Goal: Book appointment/travel/reservation

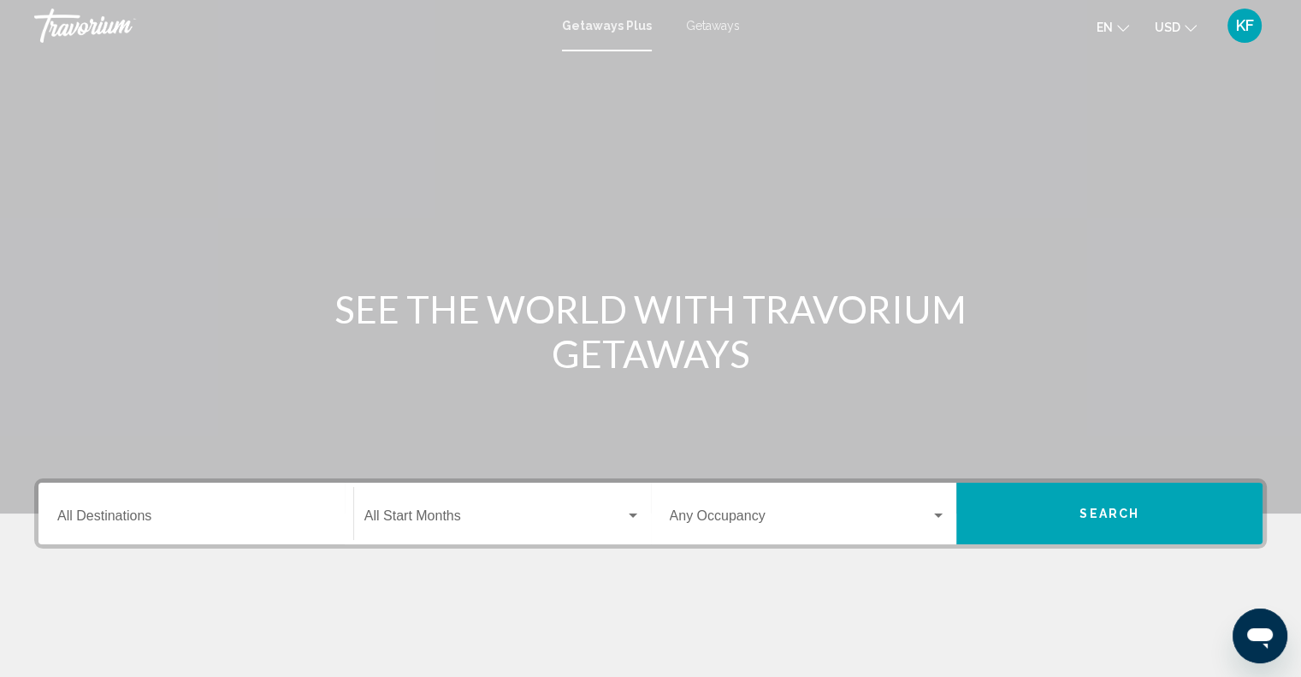
click at [301, 503] on div "Destination All Destinations" at bounding box center [195, 514] width 277 height 54
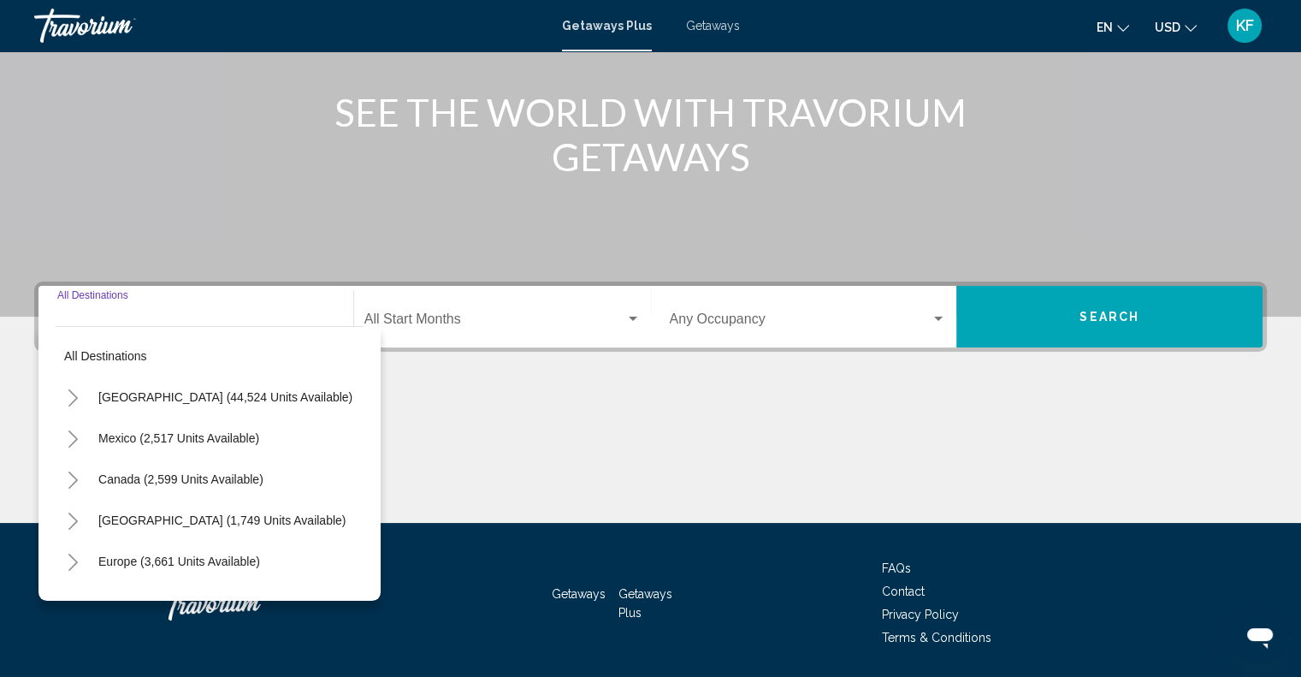
scroll to position [251, 0]
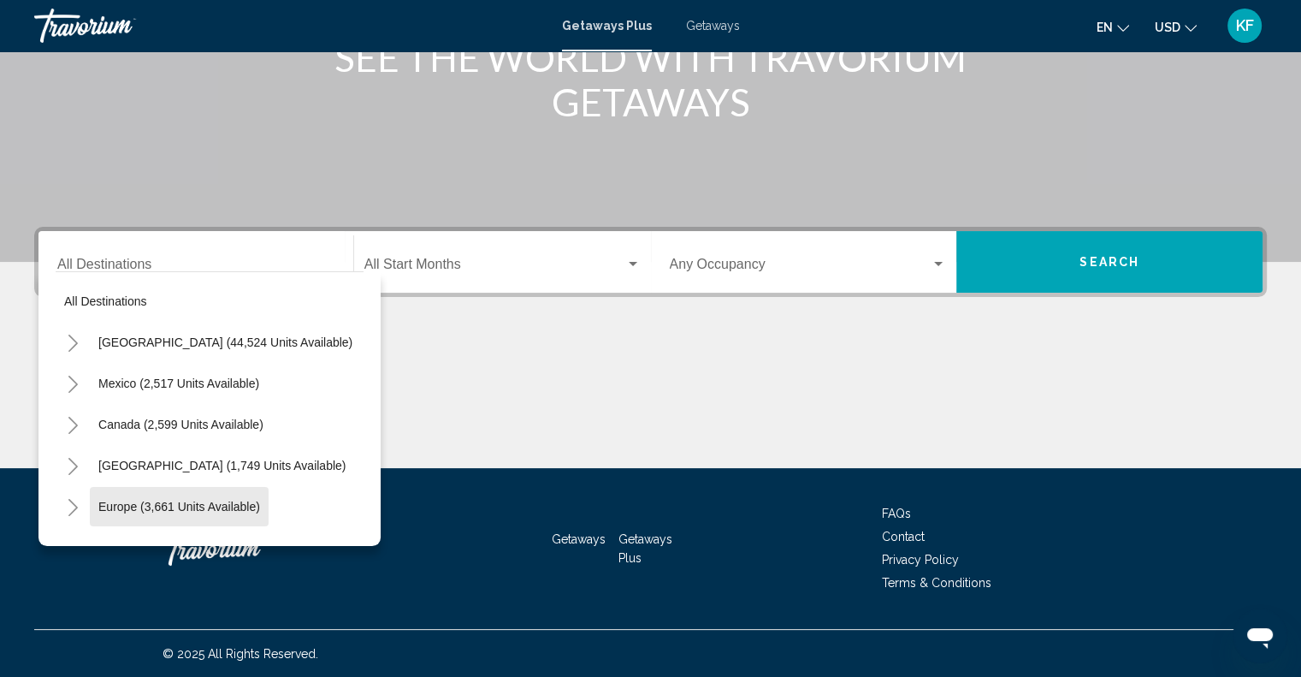
click at [164, 505] on span "Europe (3,661 units available)" at bounding box center [179, 506] width 162 height 14
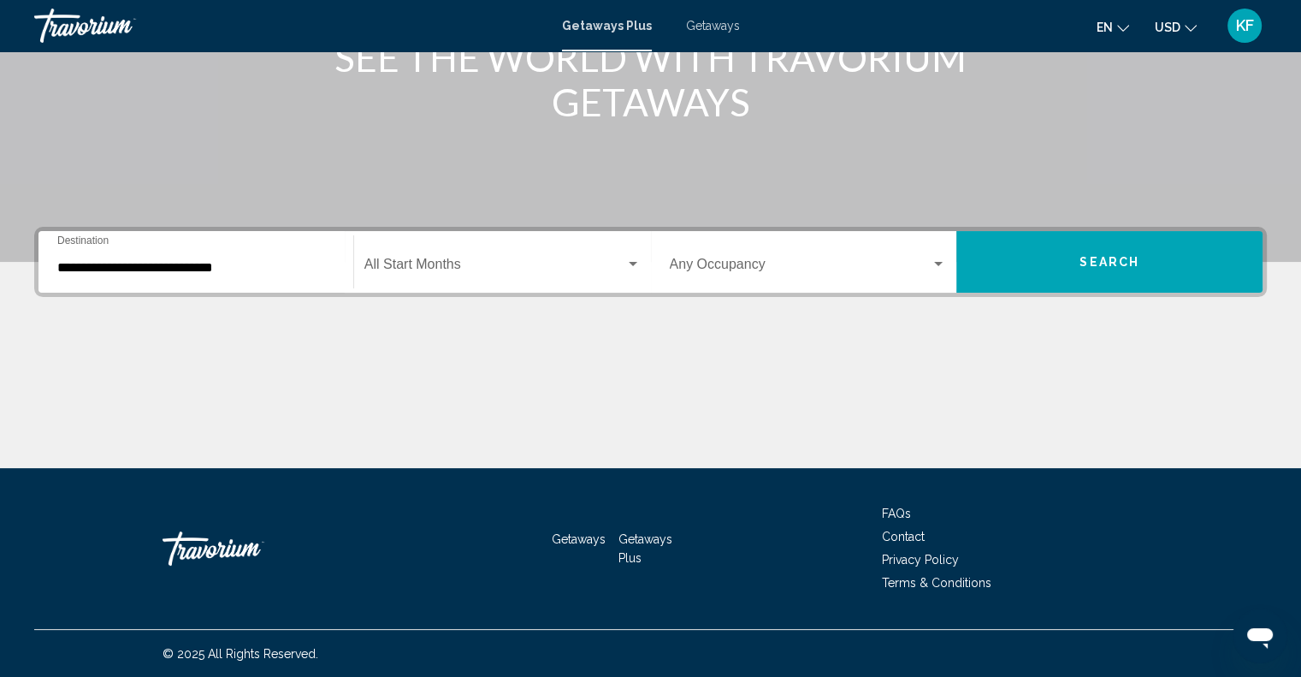
click at [301, 256] on div "**********" at bounding box center [195, 262] width 277 height 54
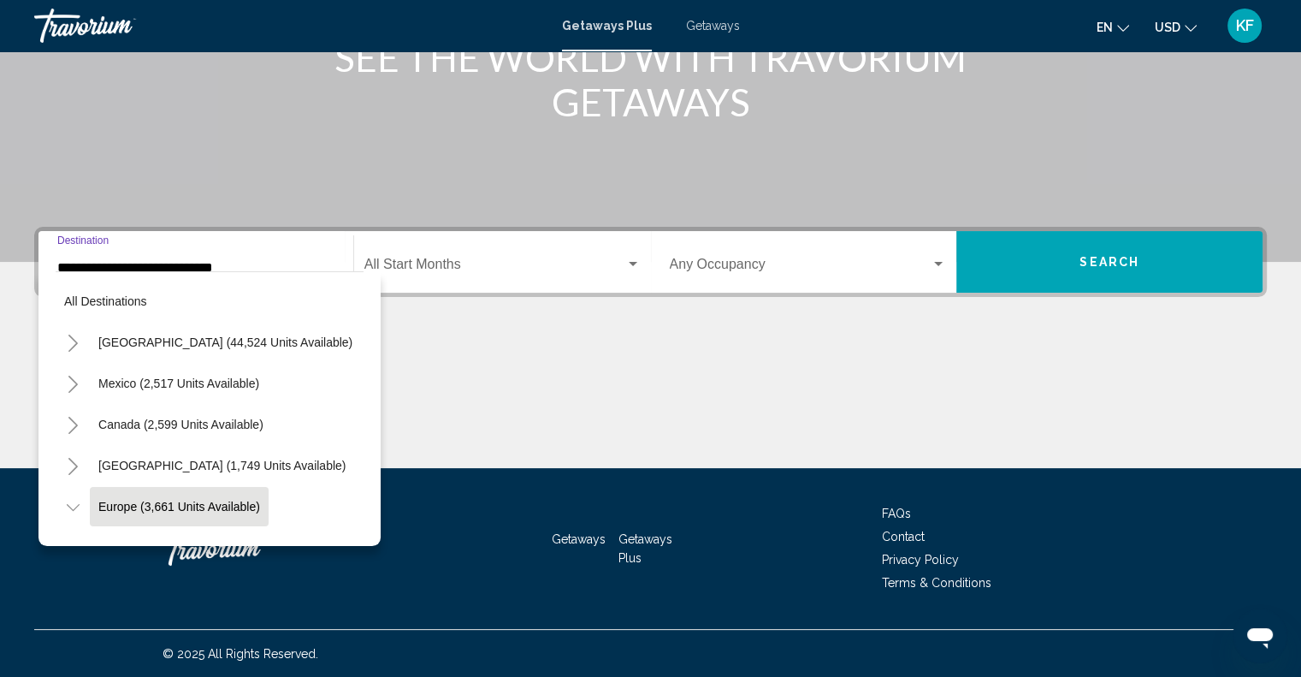
scroll to position [108, 0]
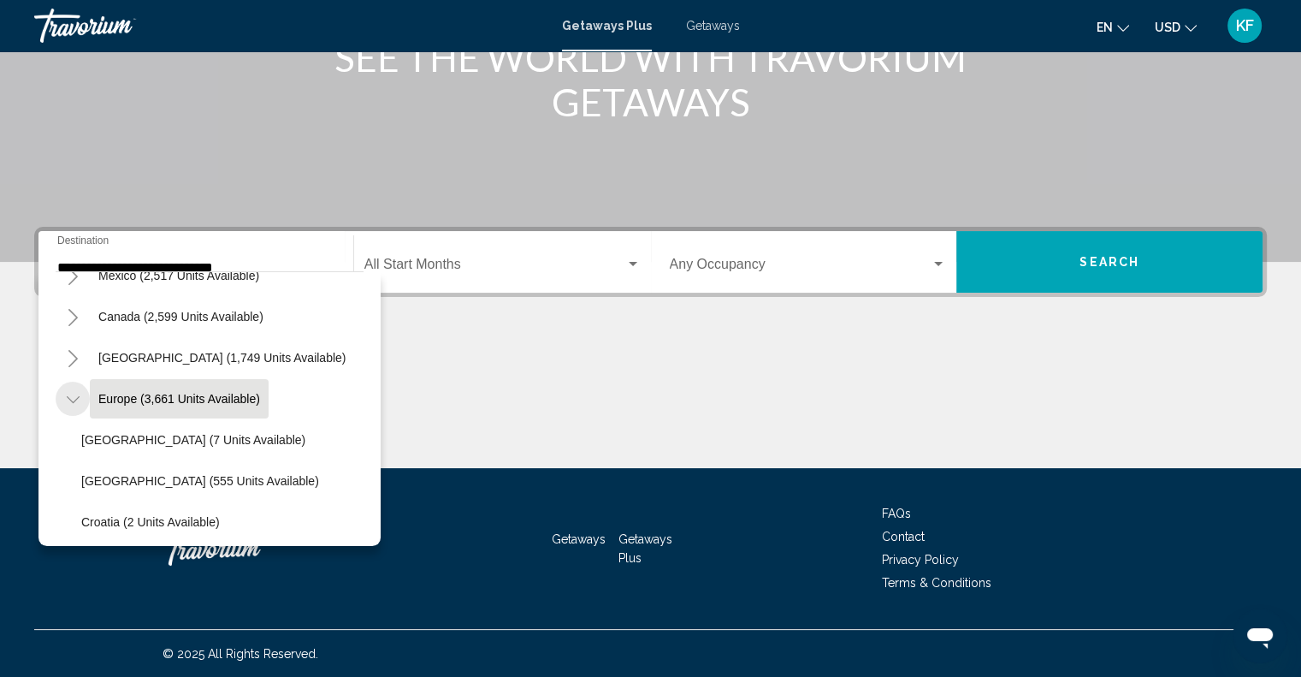
click at [70, 393] on icon "Toggle Europe (3,661 units available)" at bounding box center [73, 399] width 13 height 17
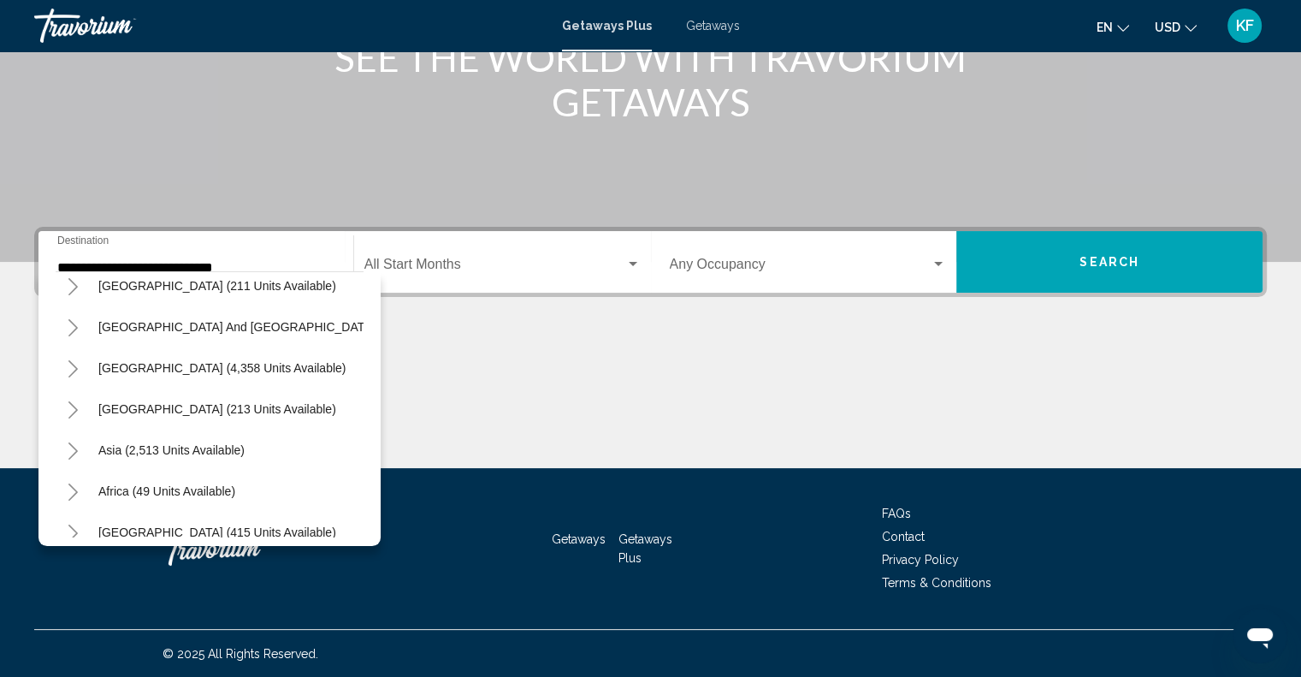
scroll to position [258, 0]
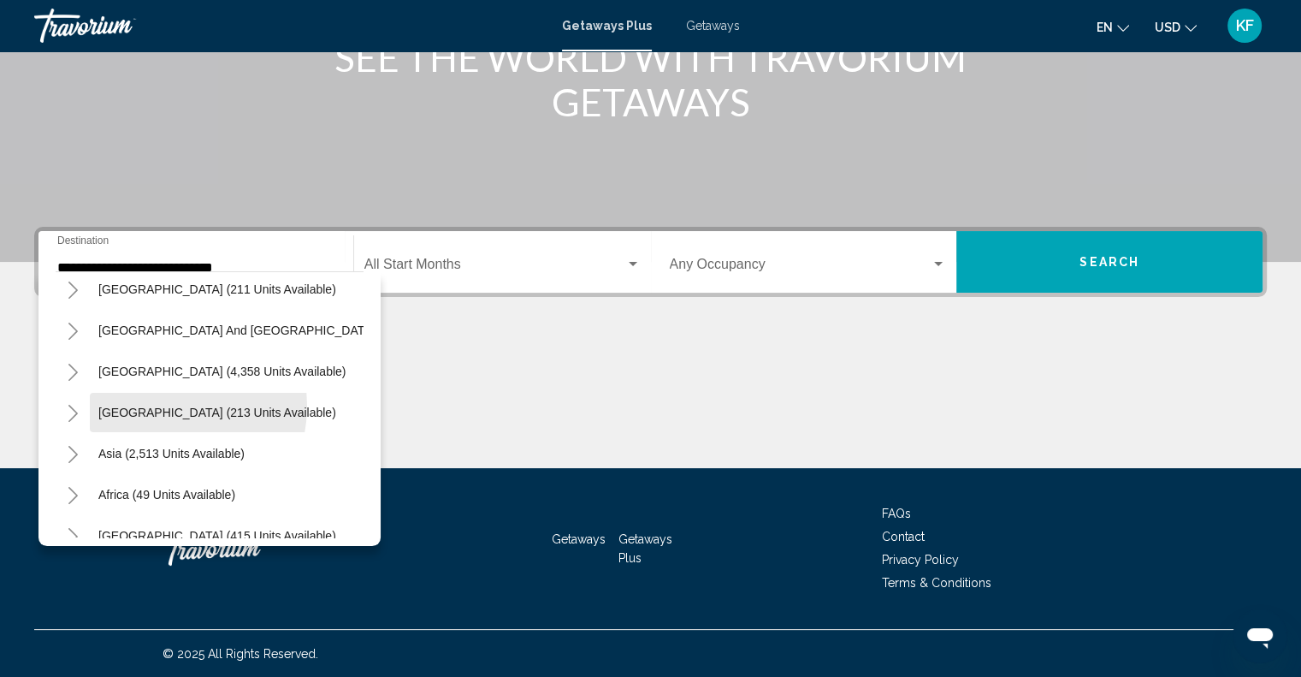
click at [151, 405] on span "[GEOGRAPHIC_DATA] (213 units available)" at bounding box center [217, 412] width 238 height 14
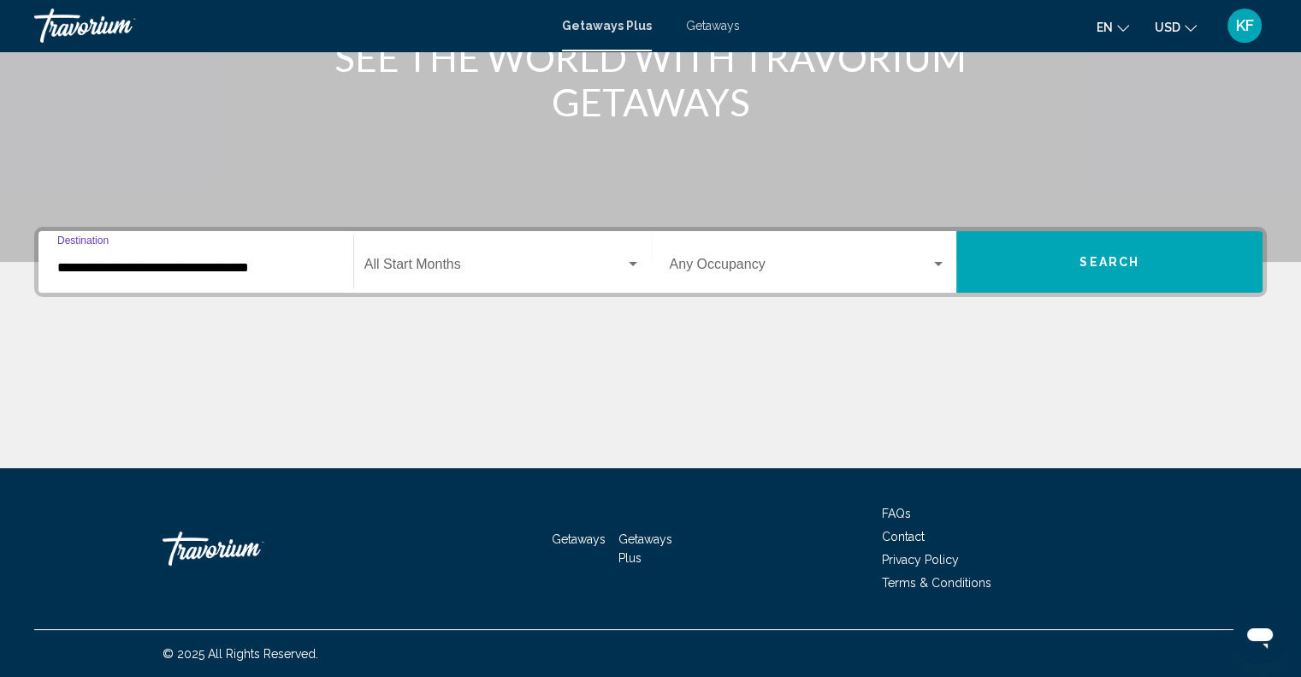
click at [287, 261] on input "**********" at bounding box center [195, 267] width 277 height 15
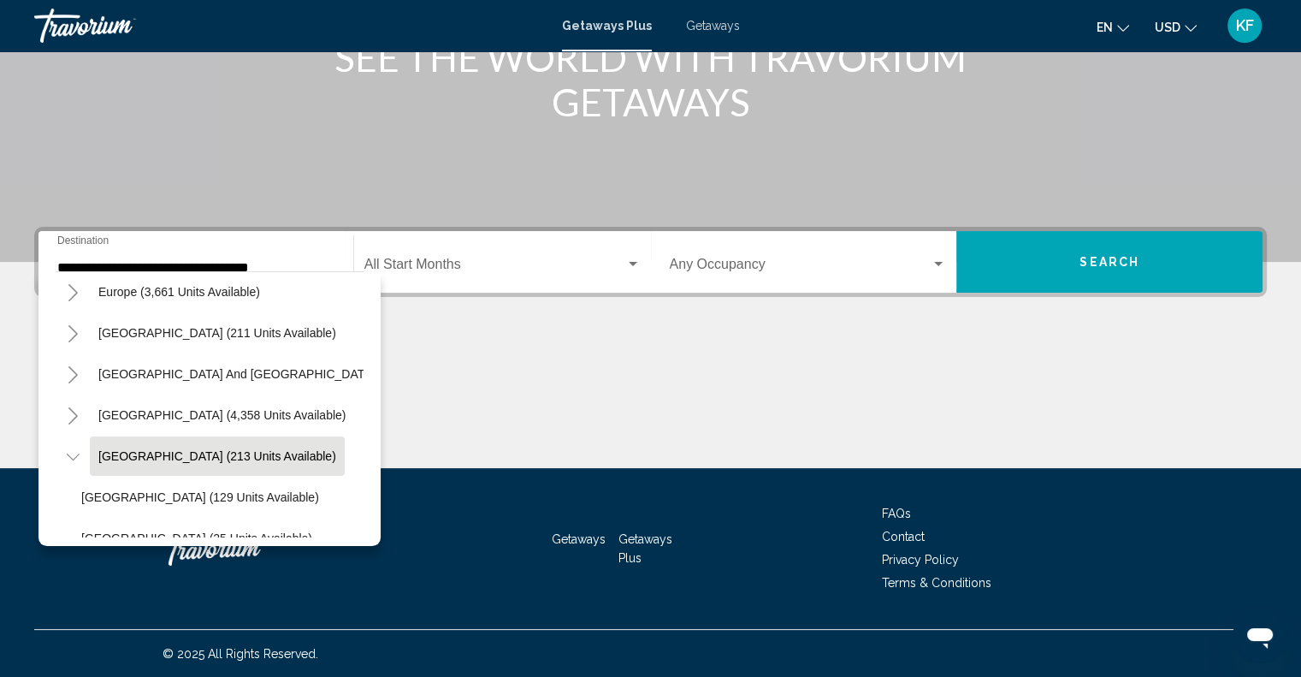
scroll to position [138, 0]
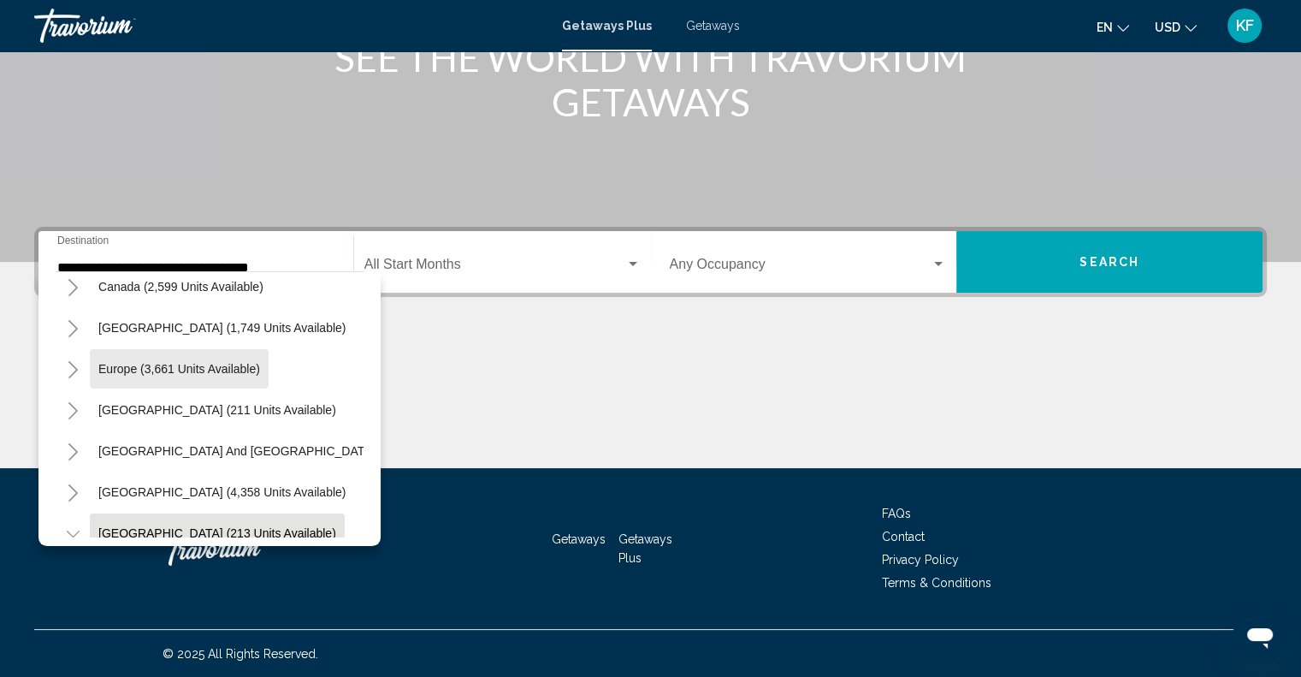
click at [204, 365] on span "Europe (3,661 units available)" at bounding box center [179, 369] width 162 height 14
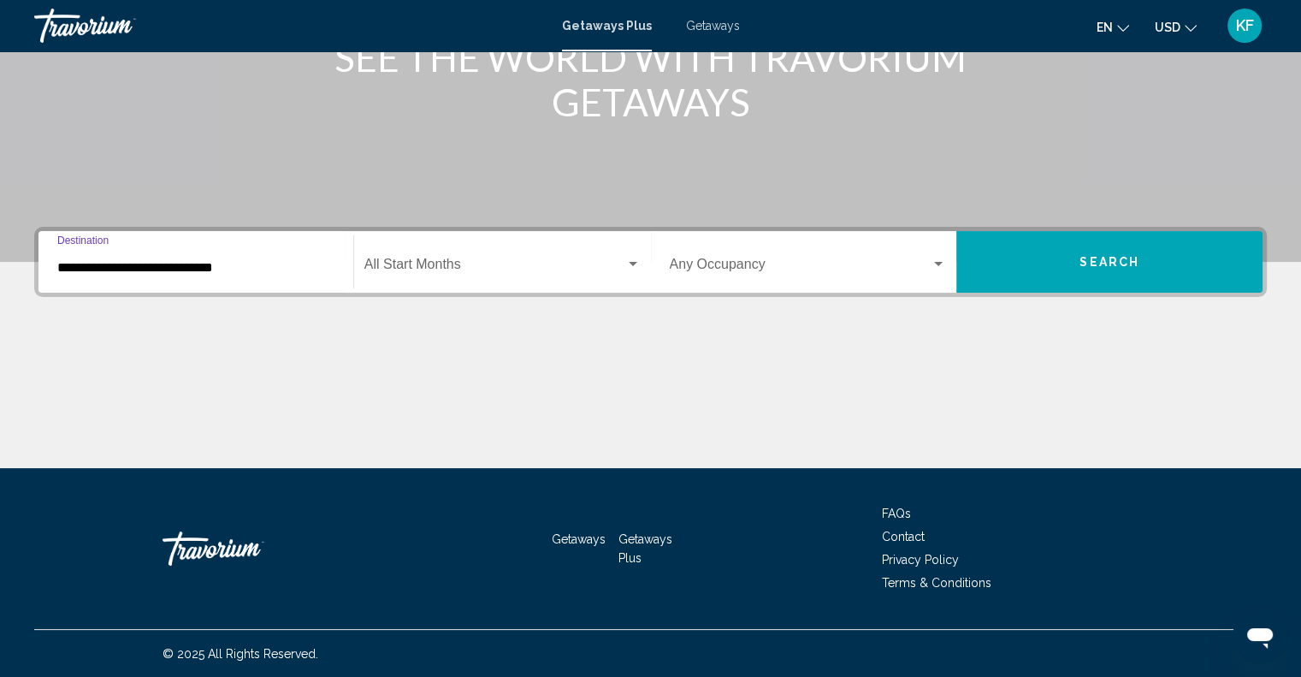
click at [226, 269] on input "**********" at bounding box center [195, 267] width 277 height 15
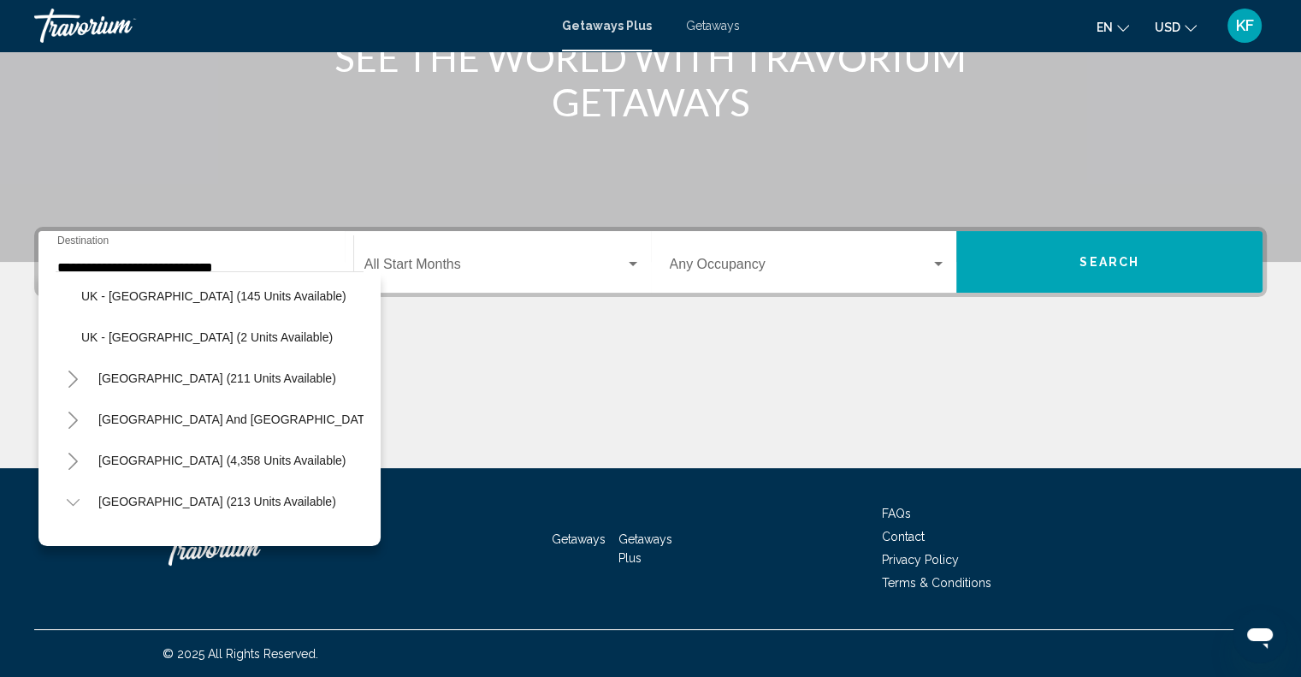
scroll to position [804, 0]
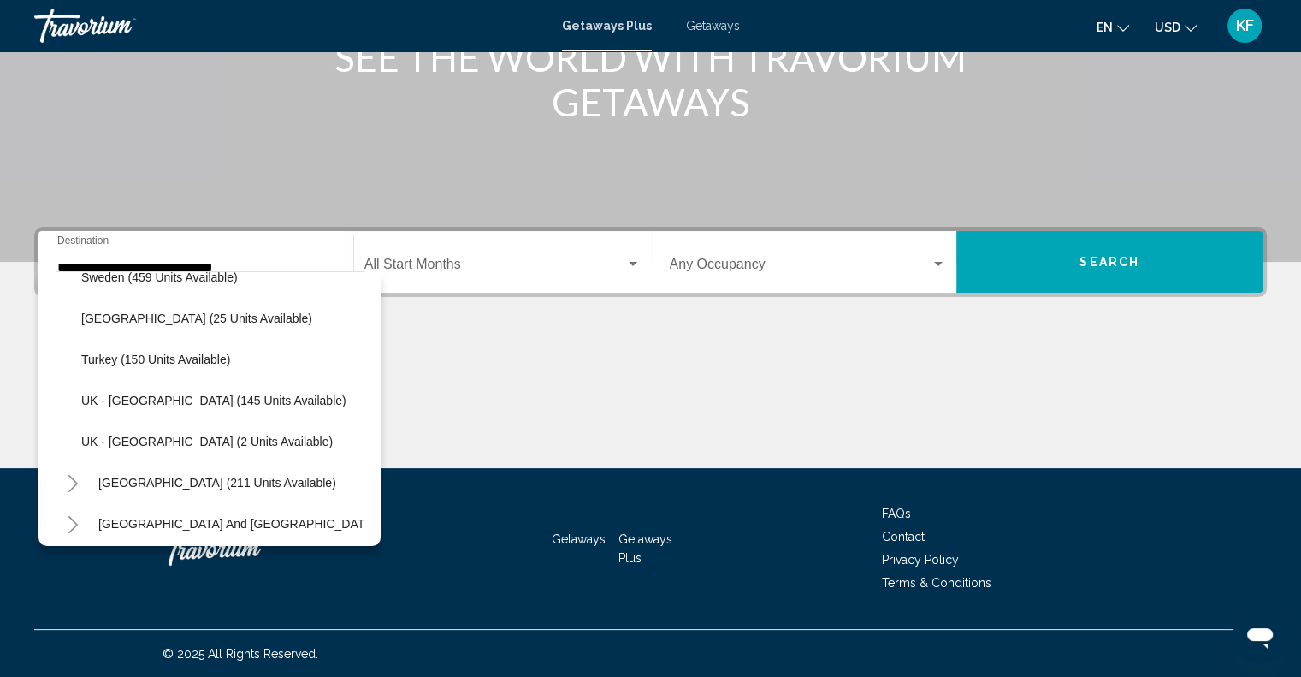
click at [139, 398] on span "UK - [GEOGRAPHIC_DATA] (145 units available)" at bounding box center [213, 400] width 265 height 14
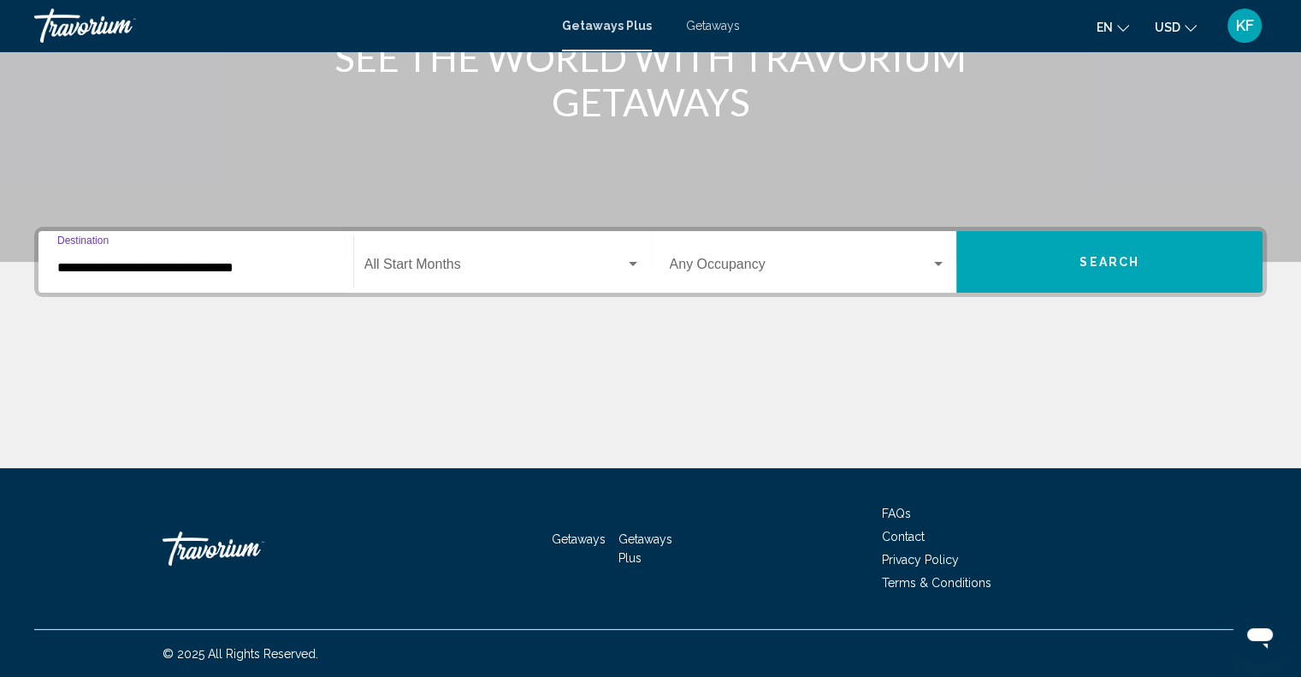
click at [233, 262] on input "**********" at bounding box center [195, 267] width 277 height 15
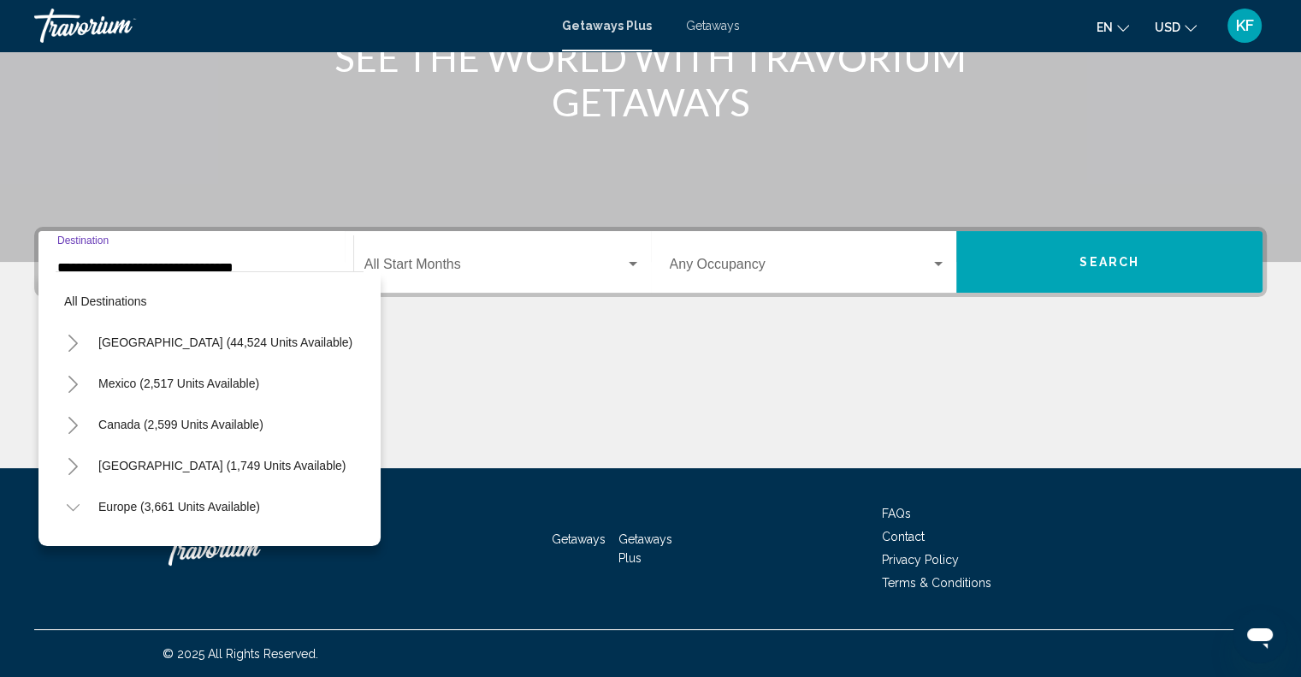
scroll to position [806, 0]
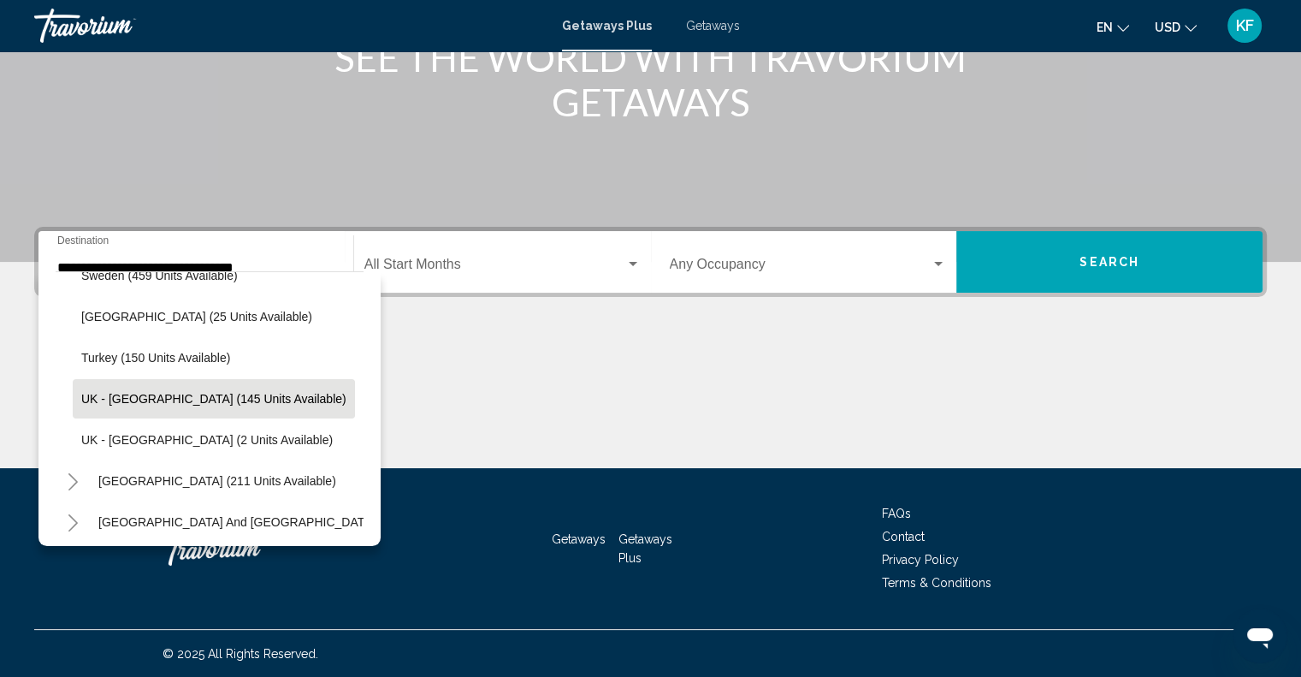
click at [238, 399] on span "UK - [GEOGRAPHIC_DATA] (145 units available)" at bounding box center [213, 399] width 265 height 14
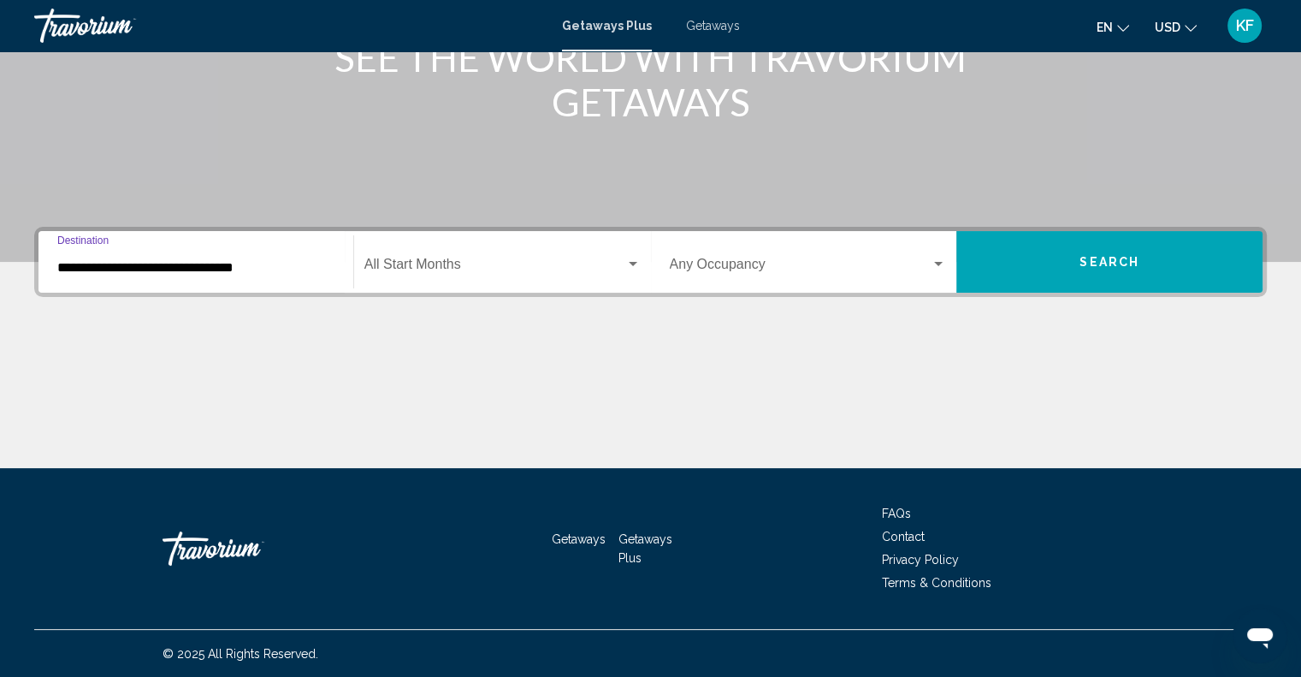
click at [275, 261] on input "**********" at bounding box center [195, 267] width 277 height 15
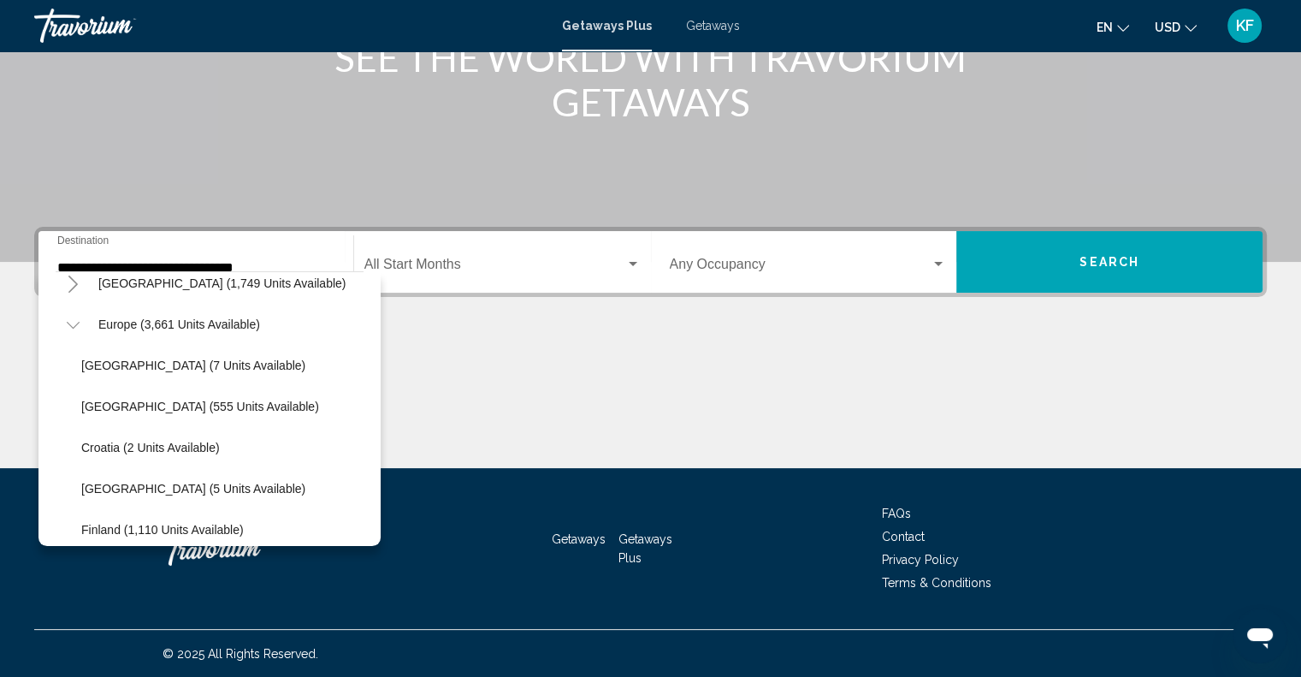
scroll to position [0, 0]
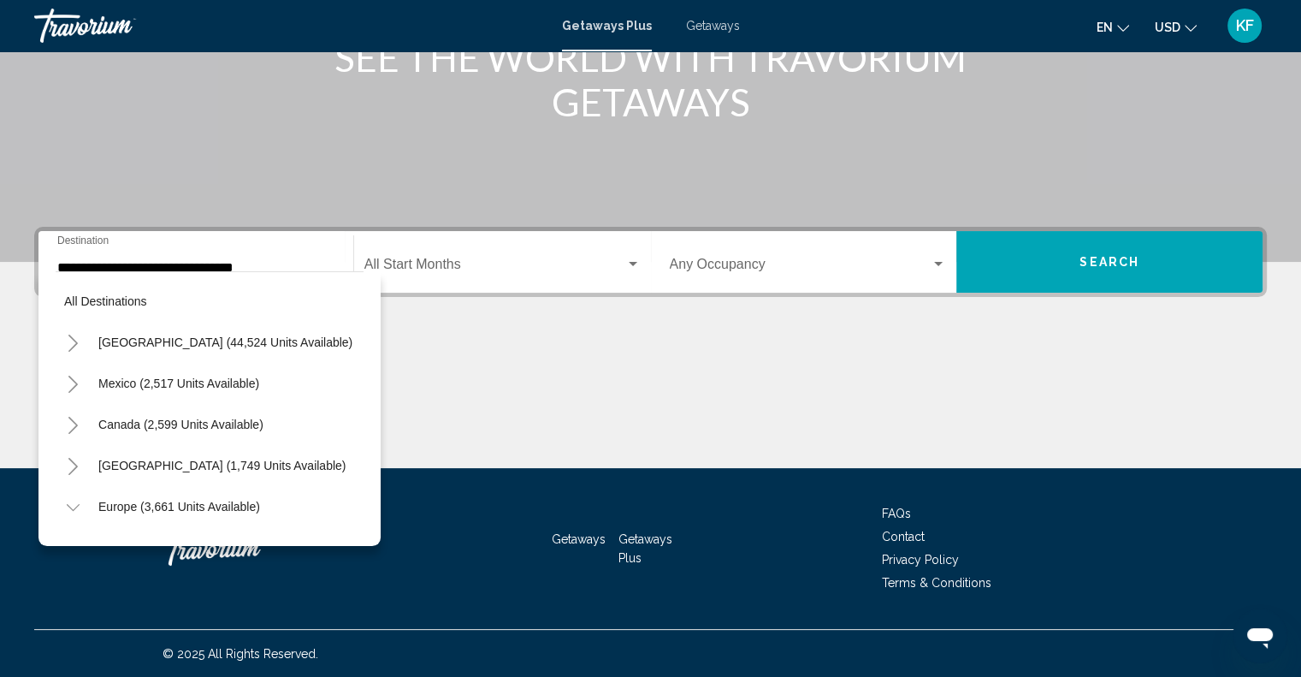
click at [209, 460] on span "[GEOGRAPHIC_DATA] (1,749 units available)" at bounding box center [221, 465] width 247 height 14
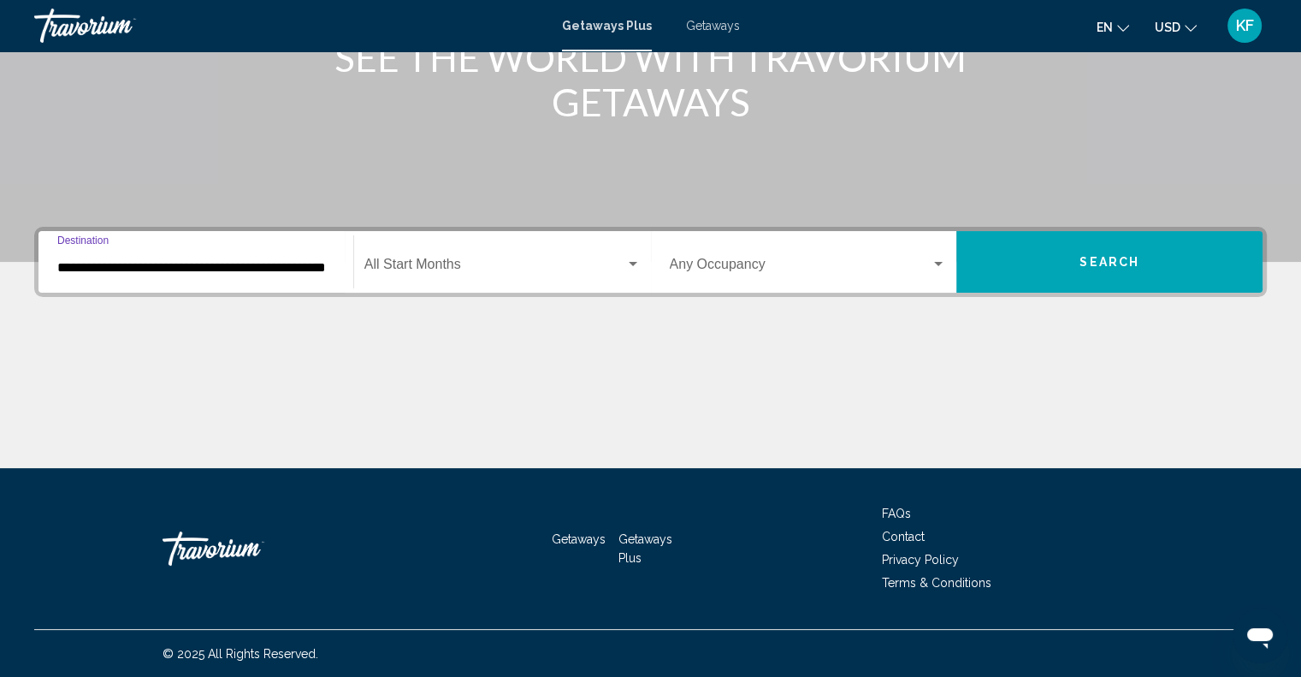
click at [229, 264] on input "**********" at bounding box center [195, 267] width 277 height 15
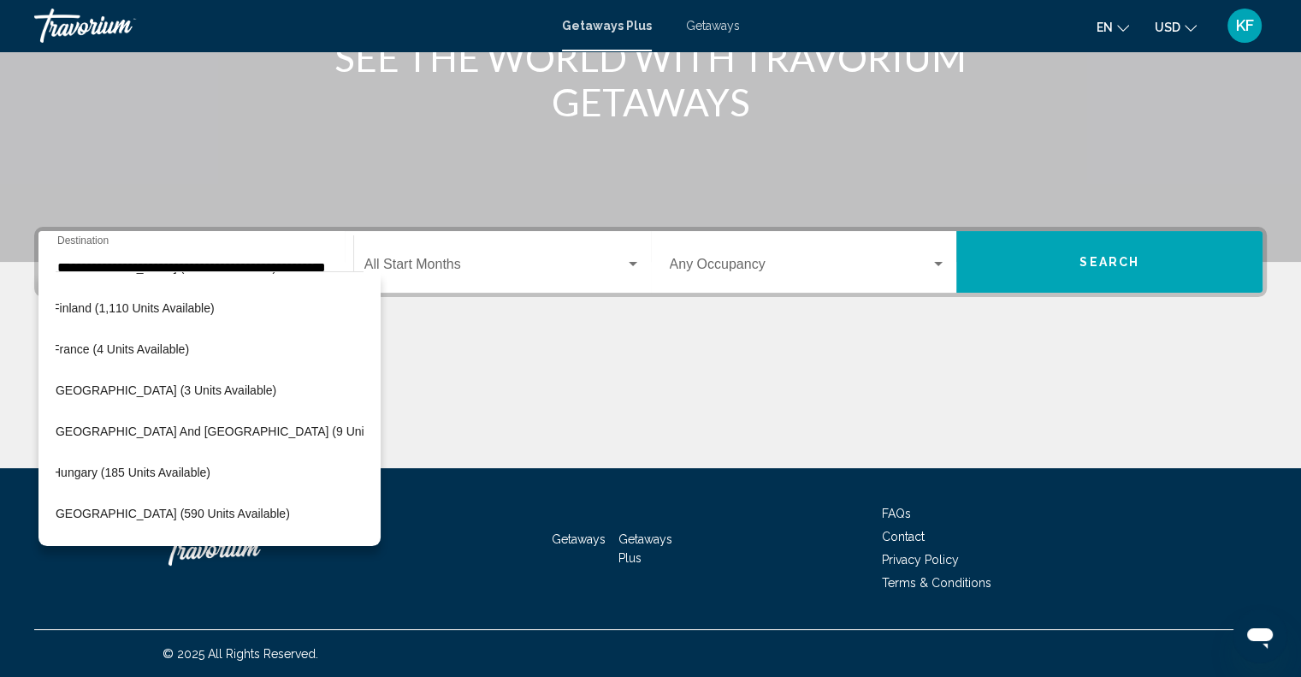
scroll to position [768, 29]
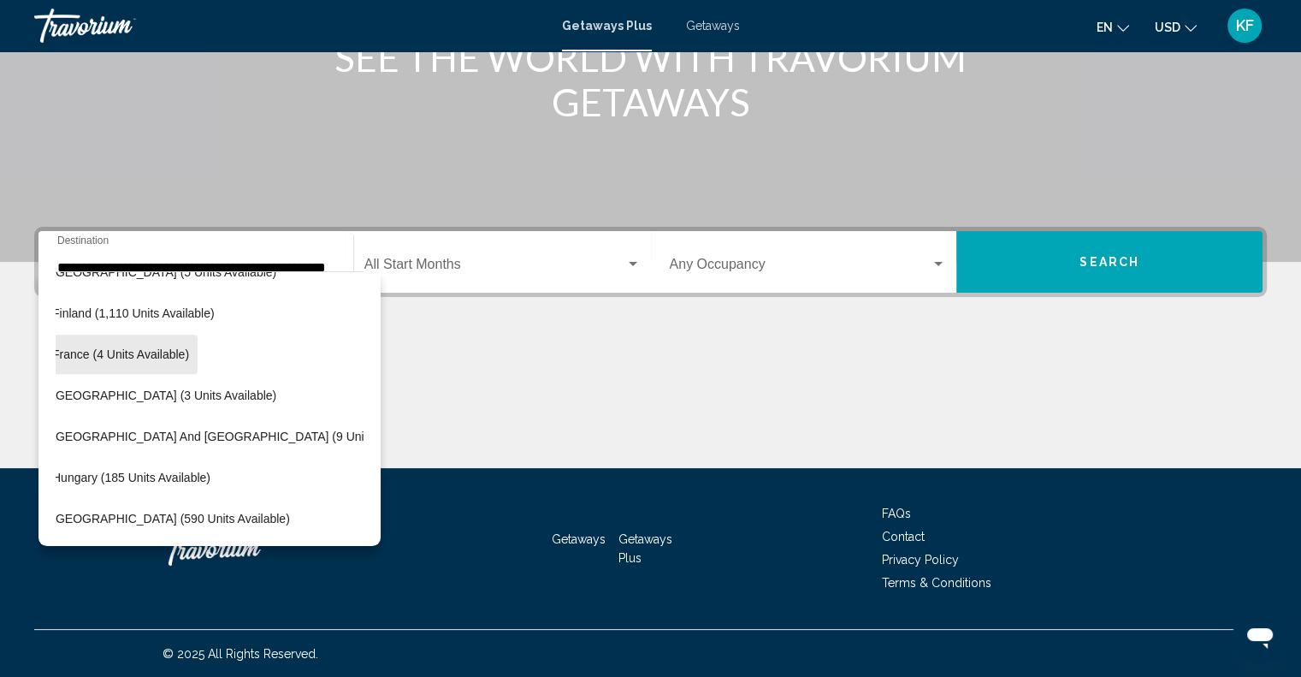
click at [89, 352] on span "France (4 units available)" at bounding box center [120, 354] width 137 height 14
type input "**********"
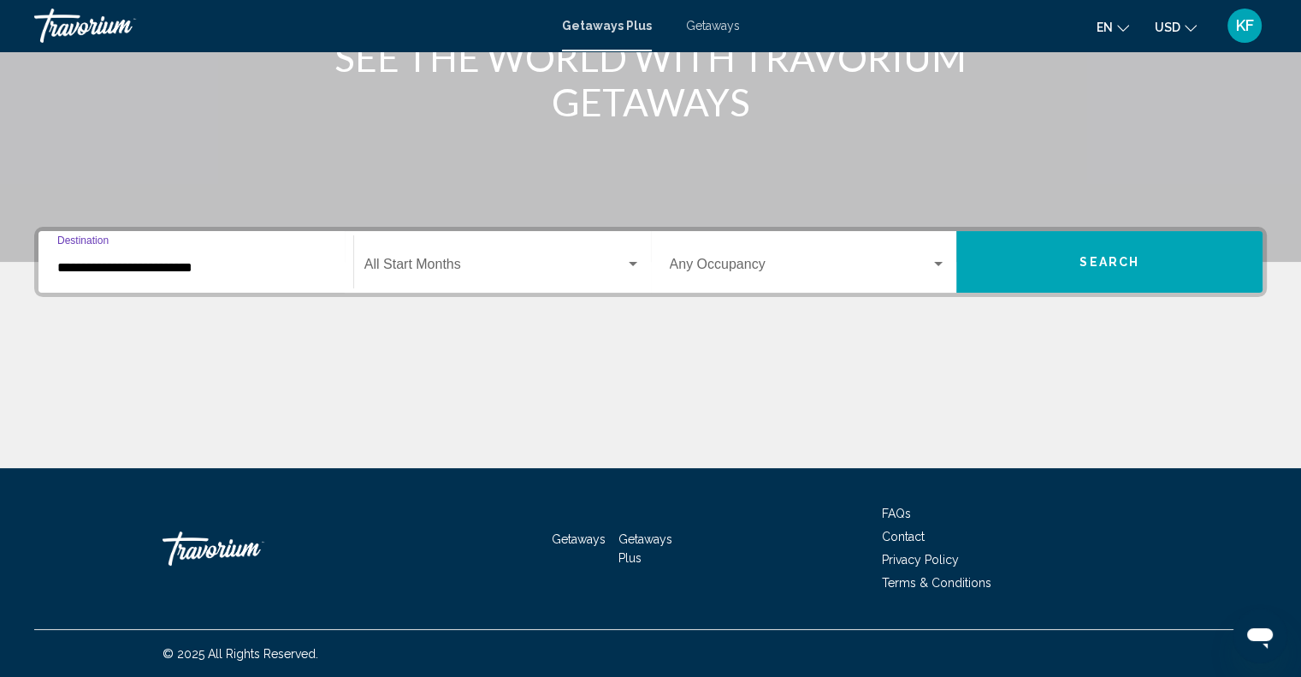
click at [599, 263] on span "Search widget" at bounding box center [494, 267] width 261 height 15
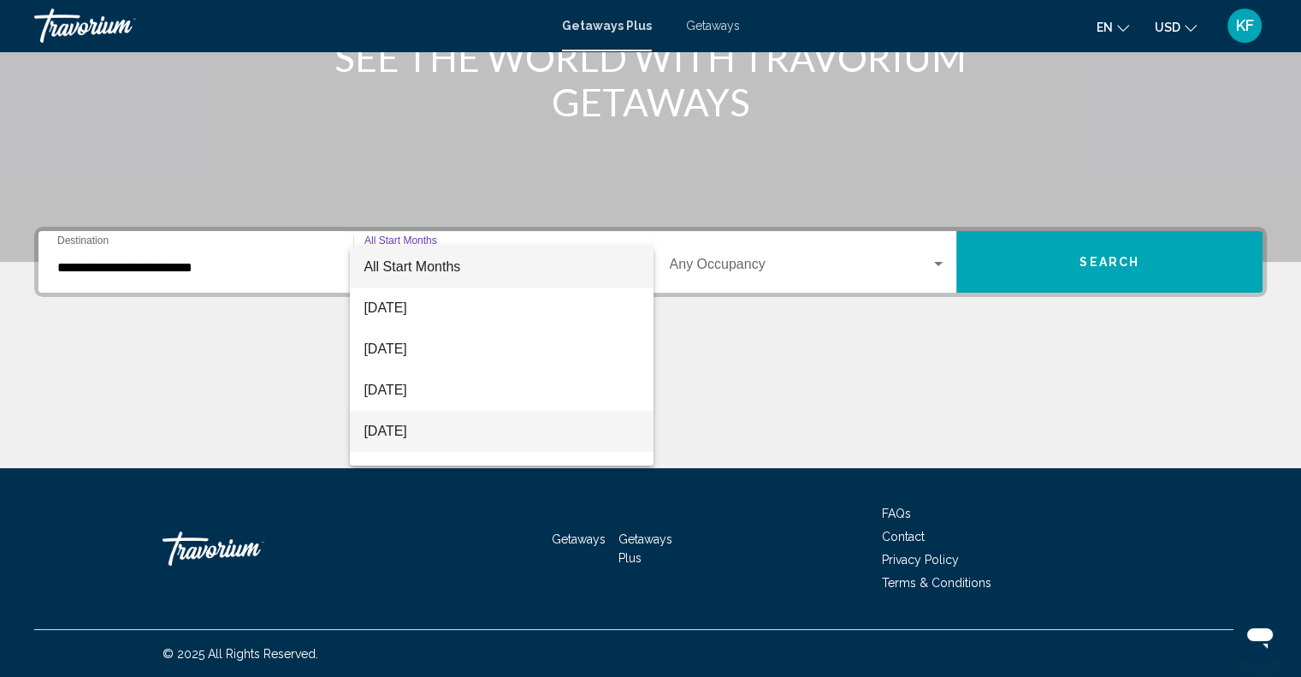
click at [437, 432] on span "[DATE]" at bounding box center [501, 431] width 276 height 41
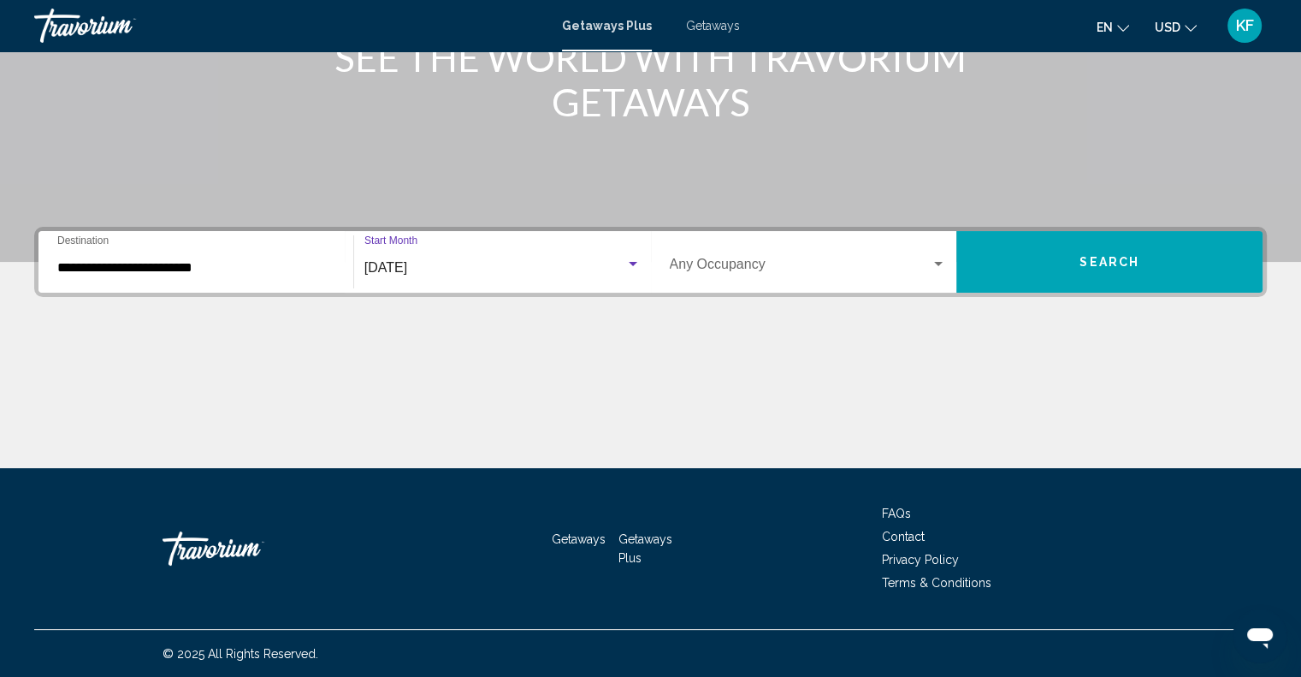
click at [943, 261] on div "Search widget" at bounding box center [938, 264] width 15 height 14
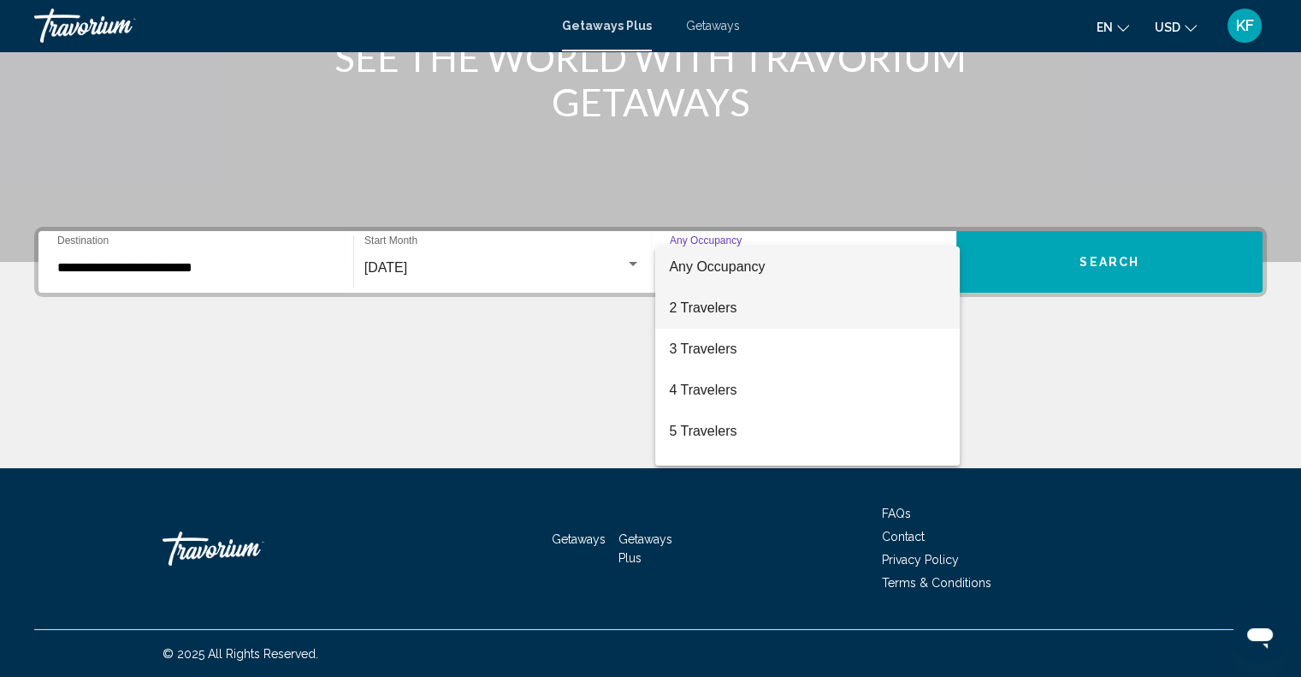
click at [722, 307] on span "2 Travelers" at bounding box center [807, 307] width 277 height 41
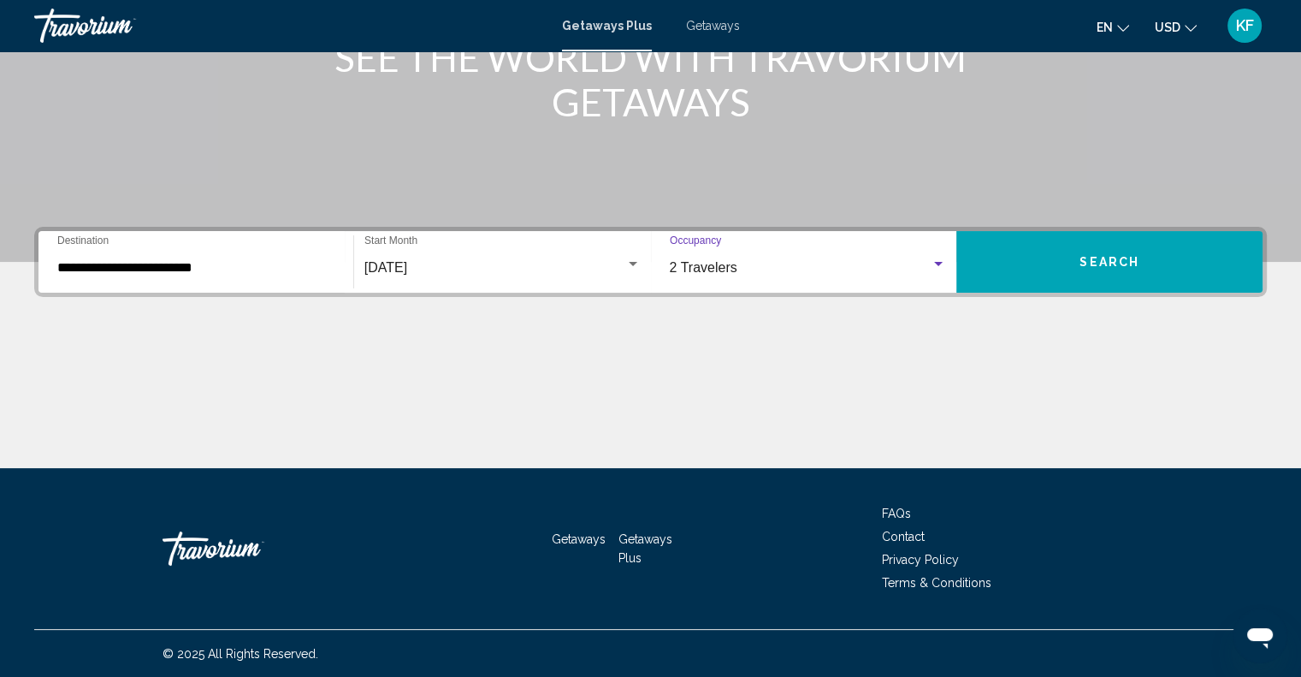
click at [1046, 275] on button "Search" at bounding box center [1109, 262] width 306 height 62
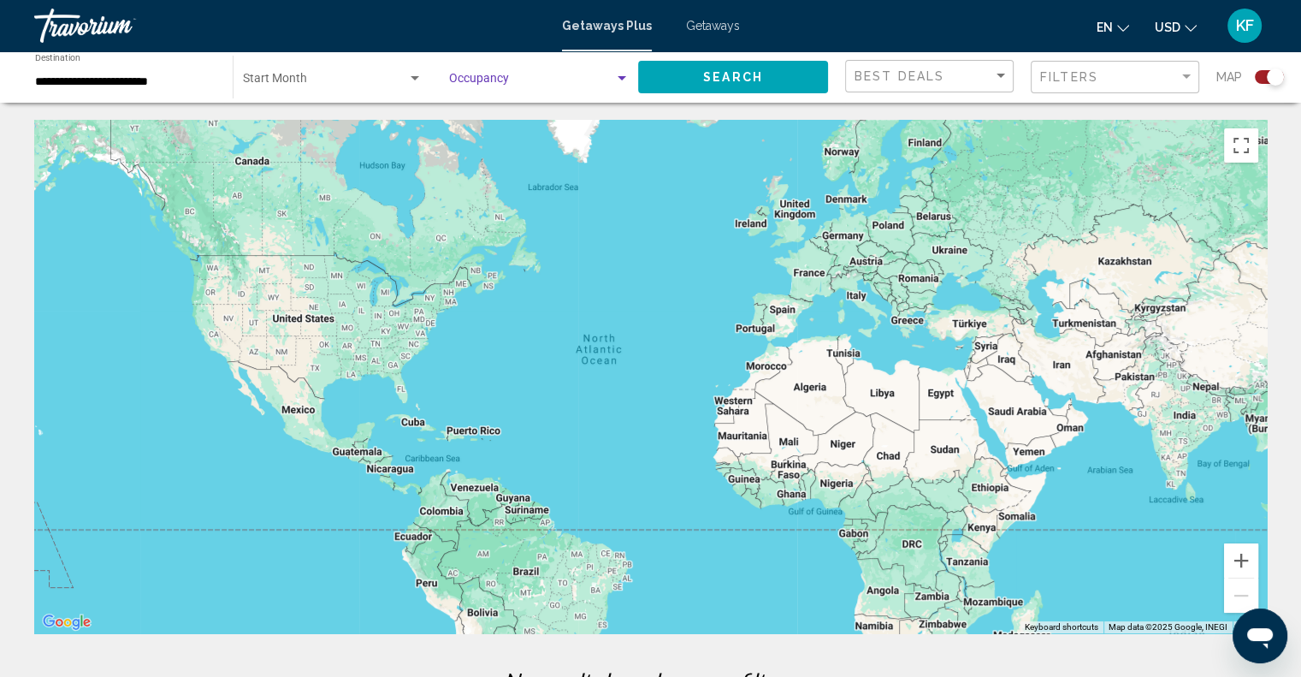
click at [623, 78] on div "Search widget" at bounding box center [621, 78] width 9 height 4
click at [623, 78] on span "Any Occupancy" at bounding box center [539, 82] width 180 height 36
click at [316, 78] on span "Search widget" at bounding box center [325, 82] width 164 height 14
click at [419, 74] on span "All Start Months" at bounding box center [332, 82] width 180 height 36
click at [414, 74] on div "Search widget" at bounding box center [414, 79] width 15 height 14
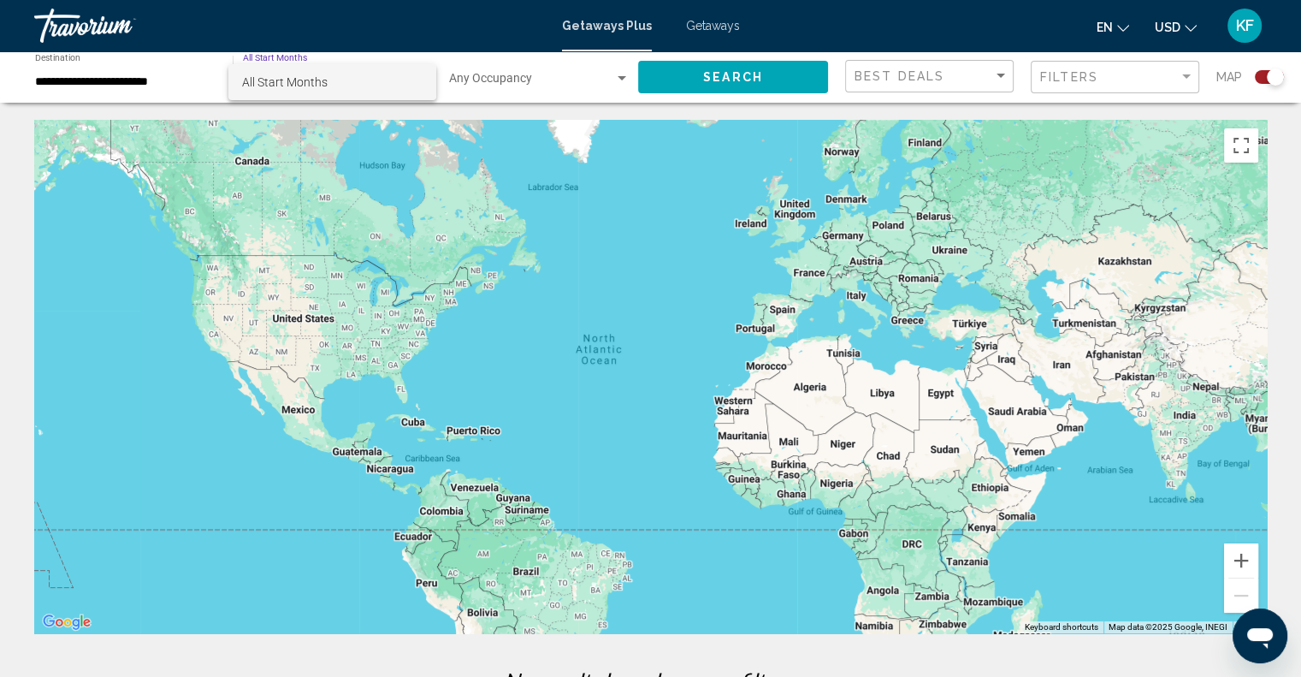
click at [369, 74] on span "All Start Months" at bounding box center [332, 82] width 180 height 36
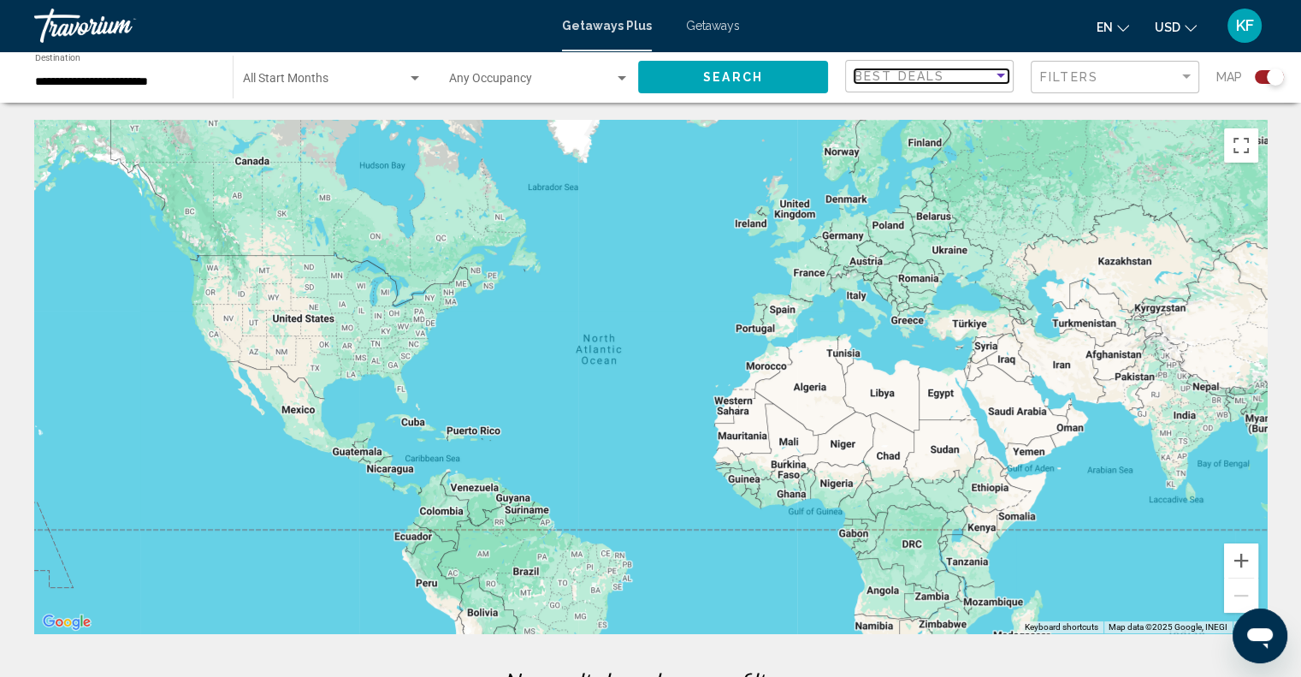
click at [920, 72] on span "Best Deals" at bounding box center [899, 76] width 90 height 14
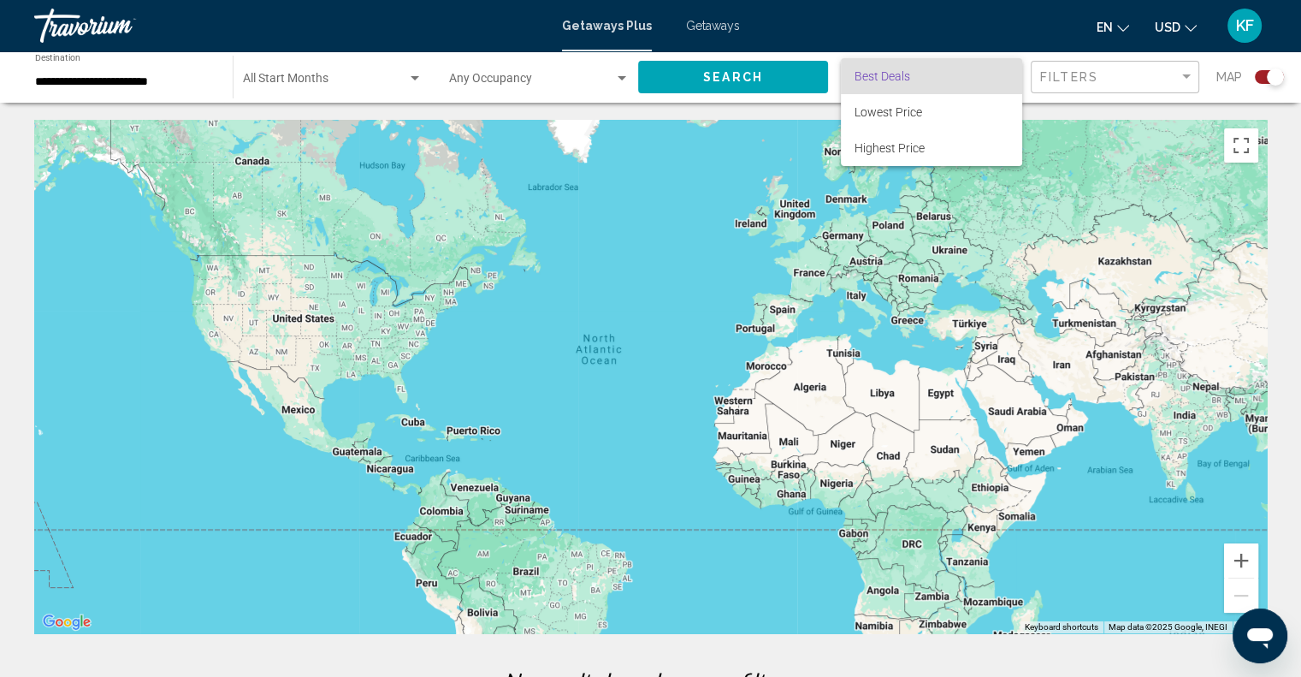
click at [1184, 80] on div at bounding box center [650, 338] width 1301 height 677
